Goal: Navigation & Orientation: Find specific page/section

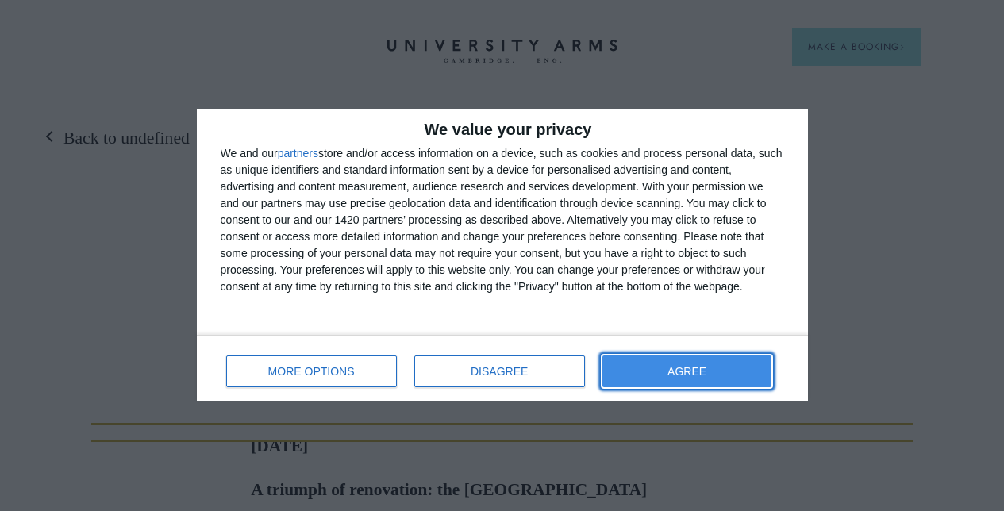
click at [661, 368] on button "AGREE" at bounding box center [687, 372] width 170 height 32
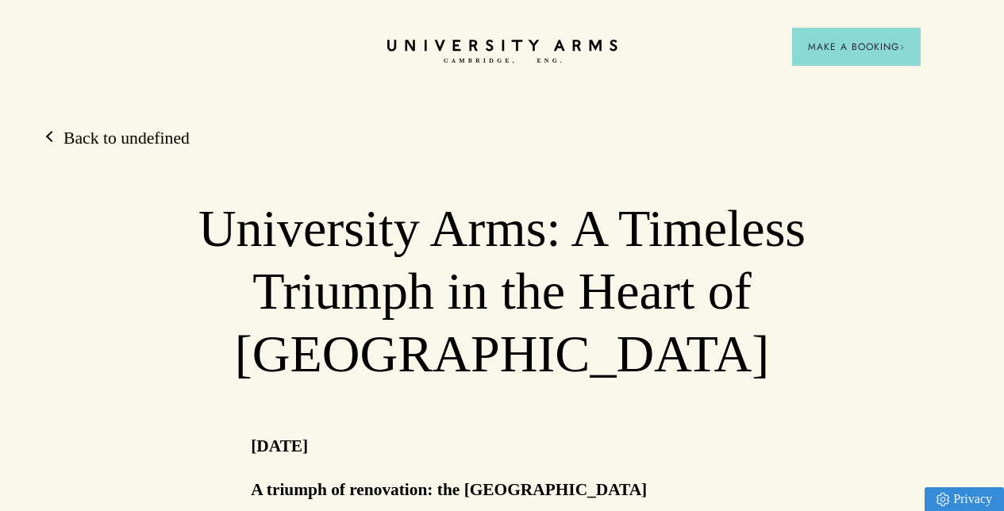
scroll to position [598, 0]
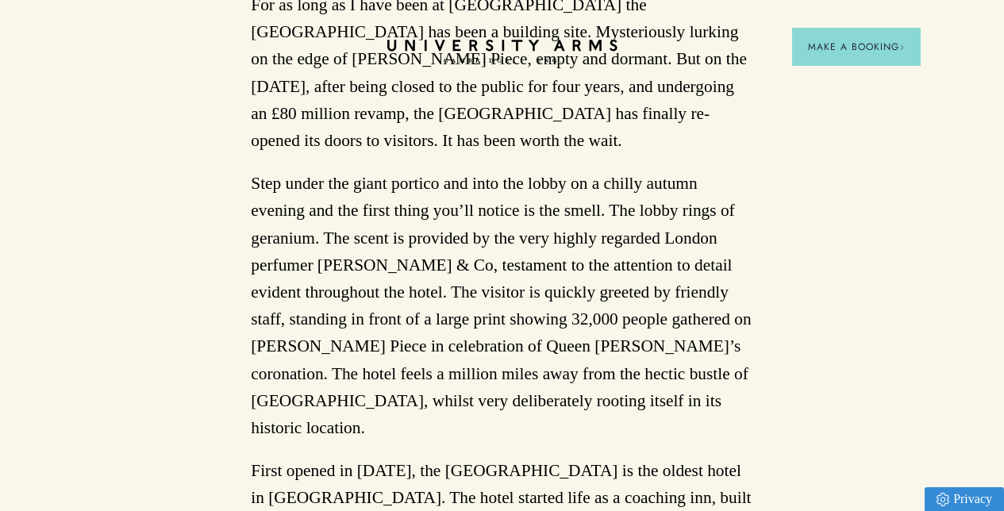
click at [636, 264] on p "Step under the giant portico and into the lobby on a chilly autumn evening and …" at bounding box center [502, 305] width 502 height 271
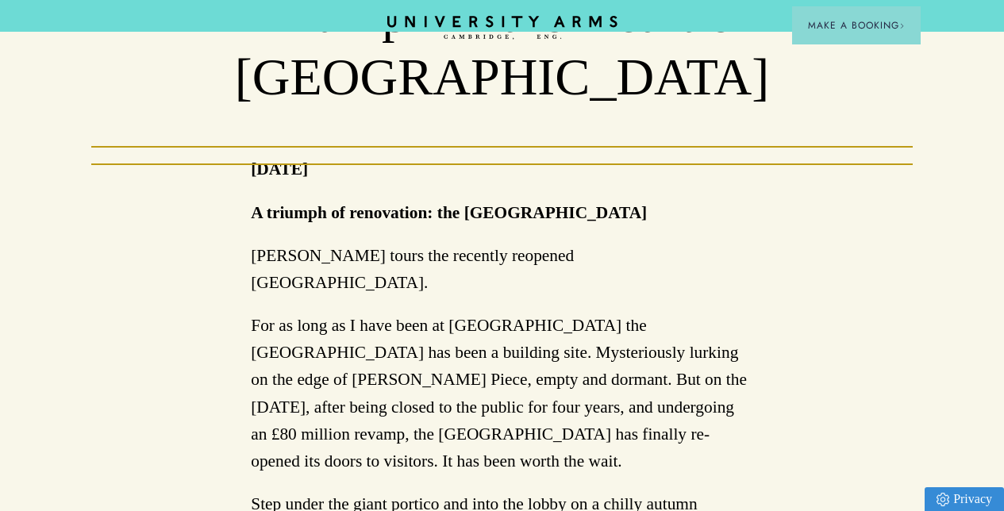
scroll to position [0, 0]
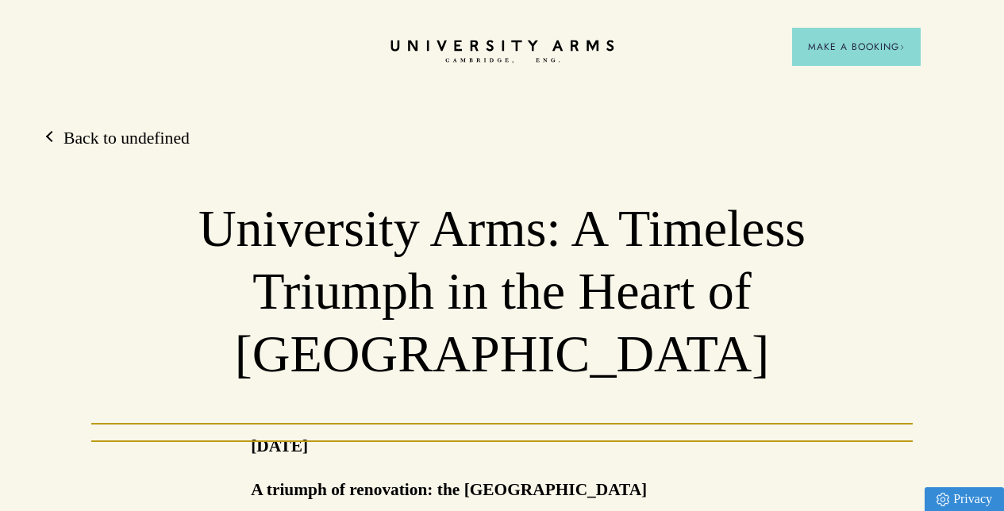
click at [491, 53] on icon "CAMBRIDGE’S LEADING LUXURY HOTEL SINCE [DATE]" at bounding box center [502, 52] width 223 height 24
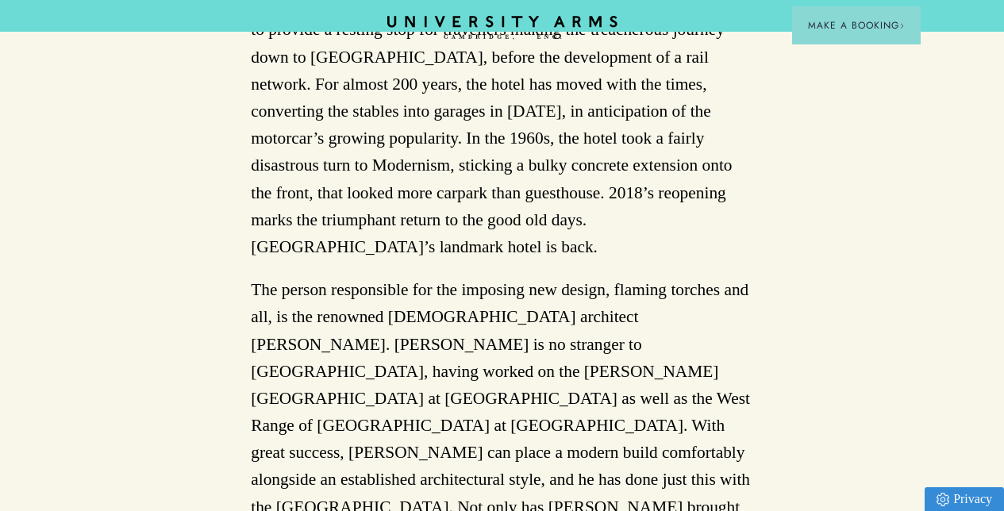
scroll to position [1168, 0]
